Goal: Learn about a topic

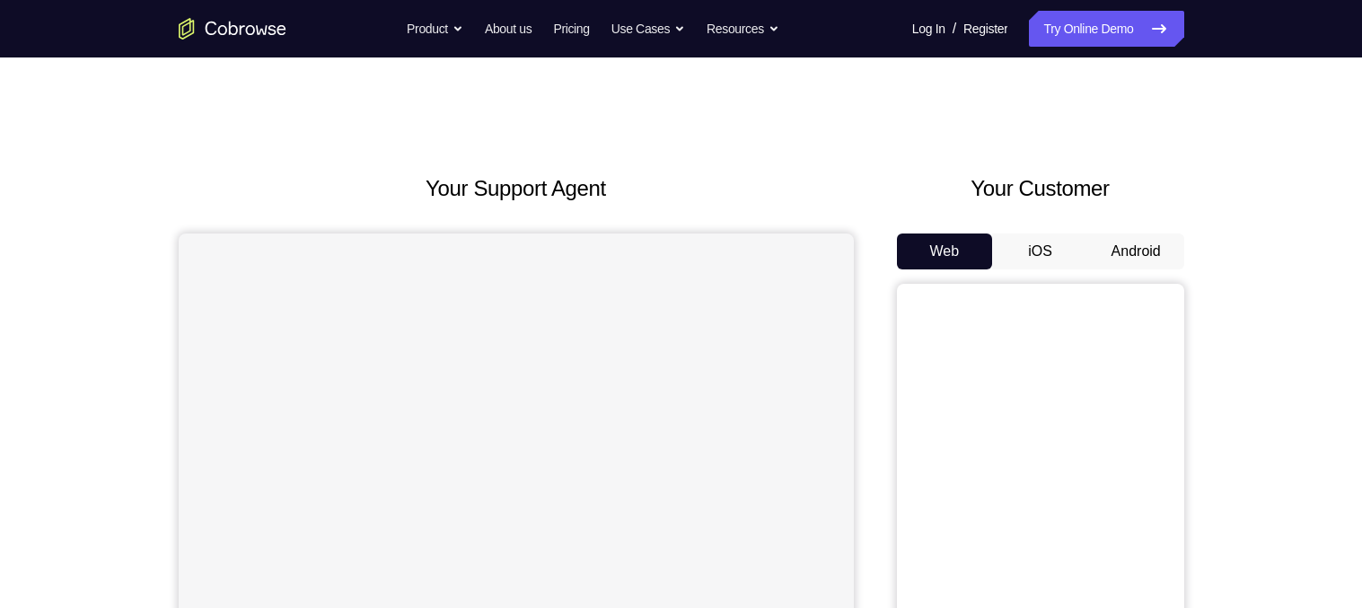
click at [1141, 243] on button "Android" at bounding box center [1136, 251] width 96 height 36
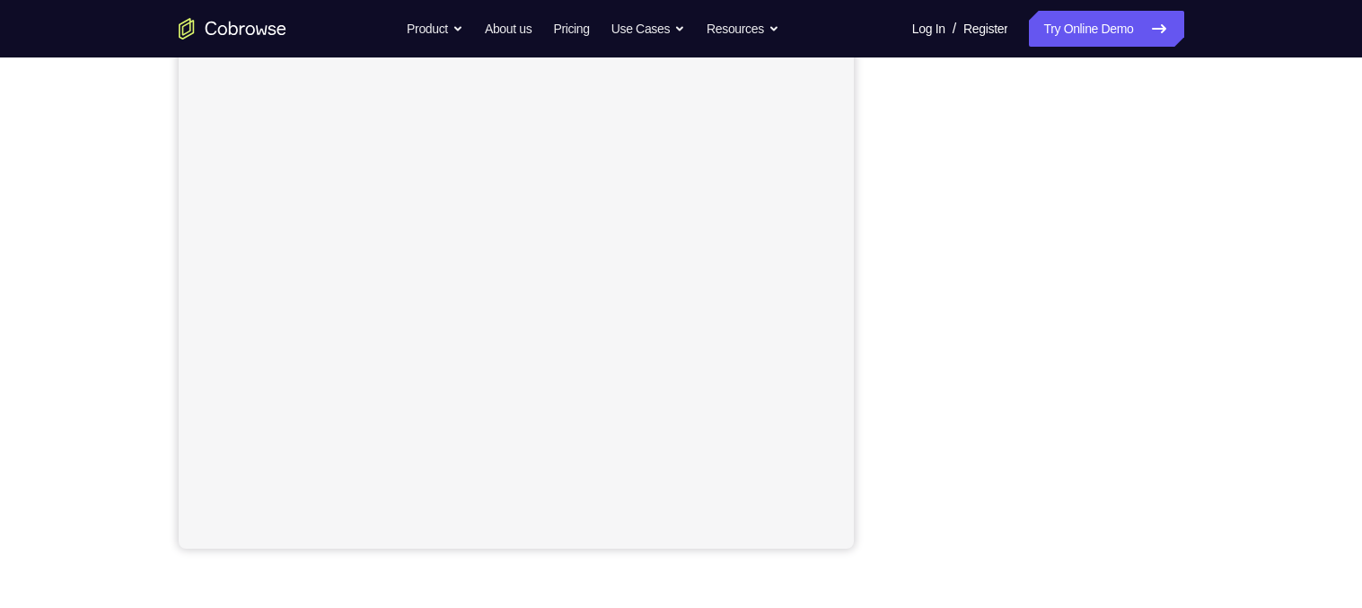
scroll to position [305, 0]
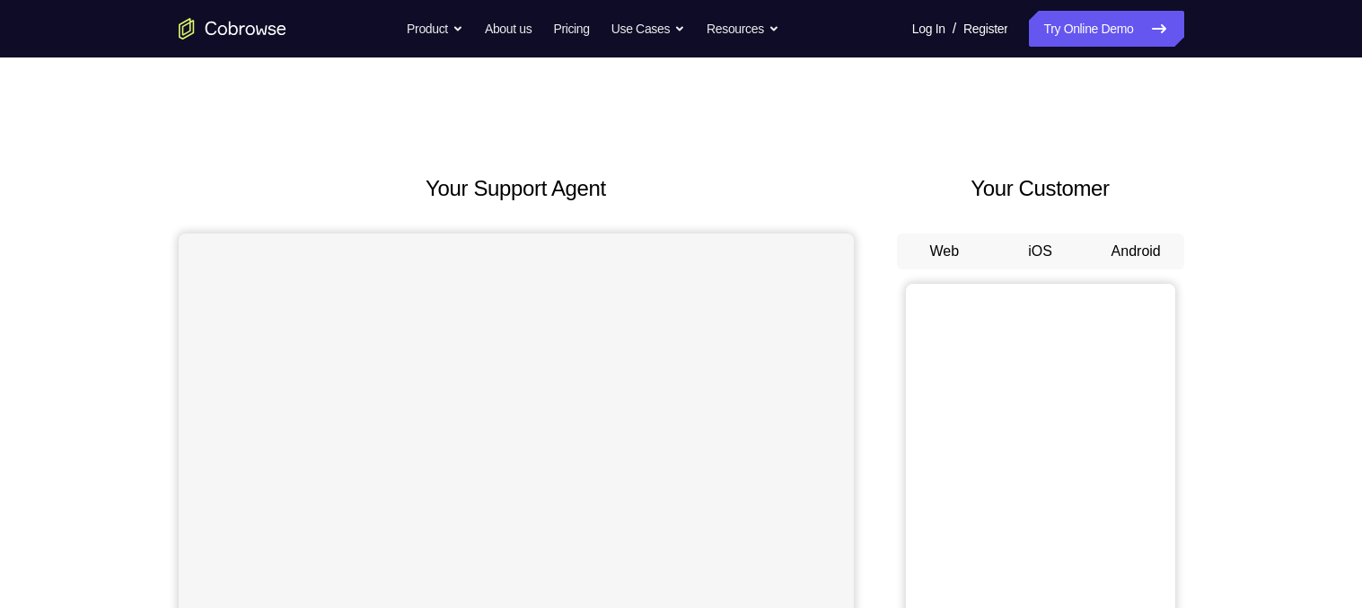
click at [947, 250] on button "Web" at bounding box center [945, 251] width 96 height 36
click at [1111, 256] on button "Android" at bounding box center [1136, 251] width 96 height 36
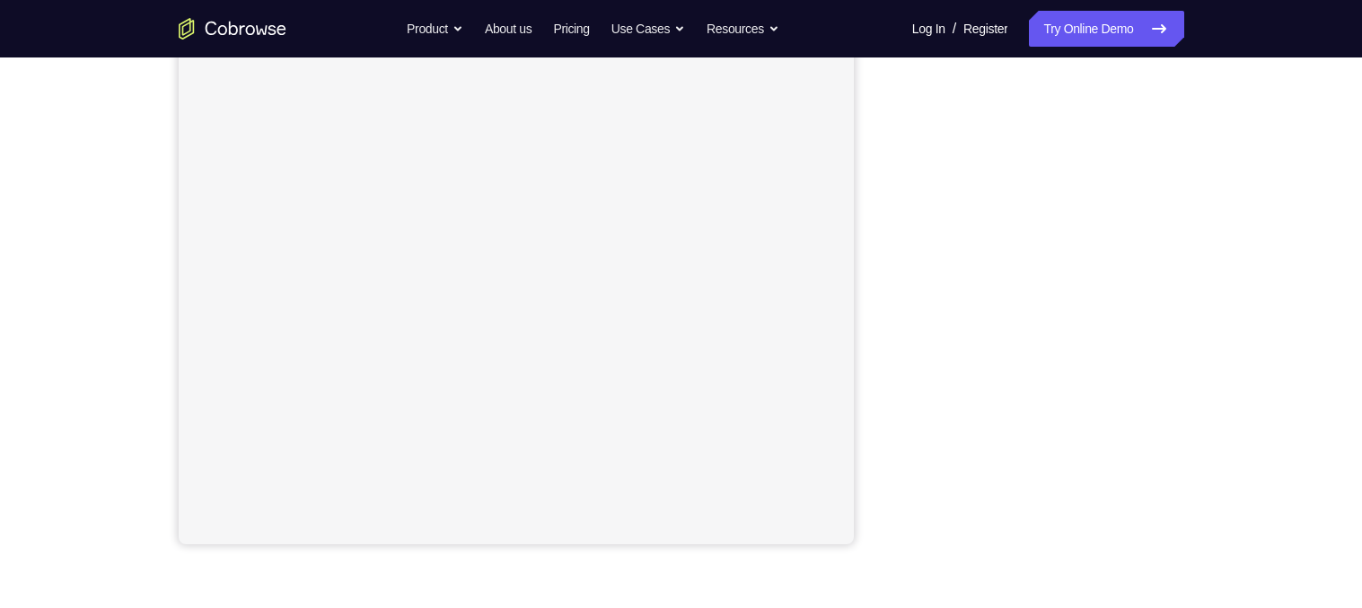
scroll to position [292, 0]
